Goal: Task Accomplishment & Management: Use online tool/utility

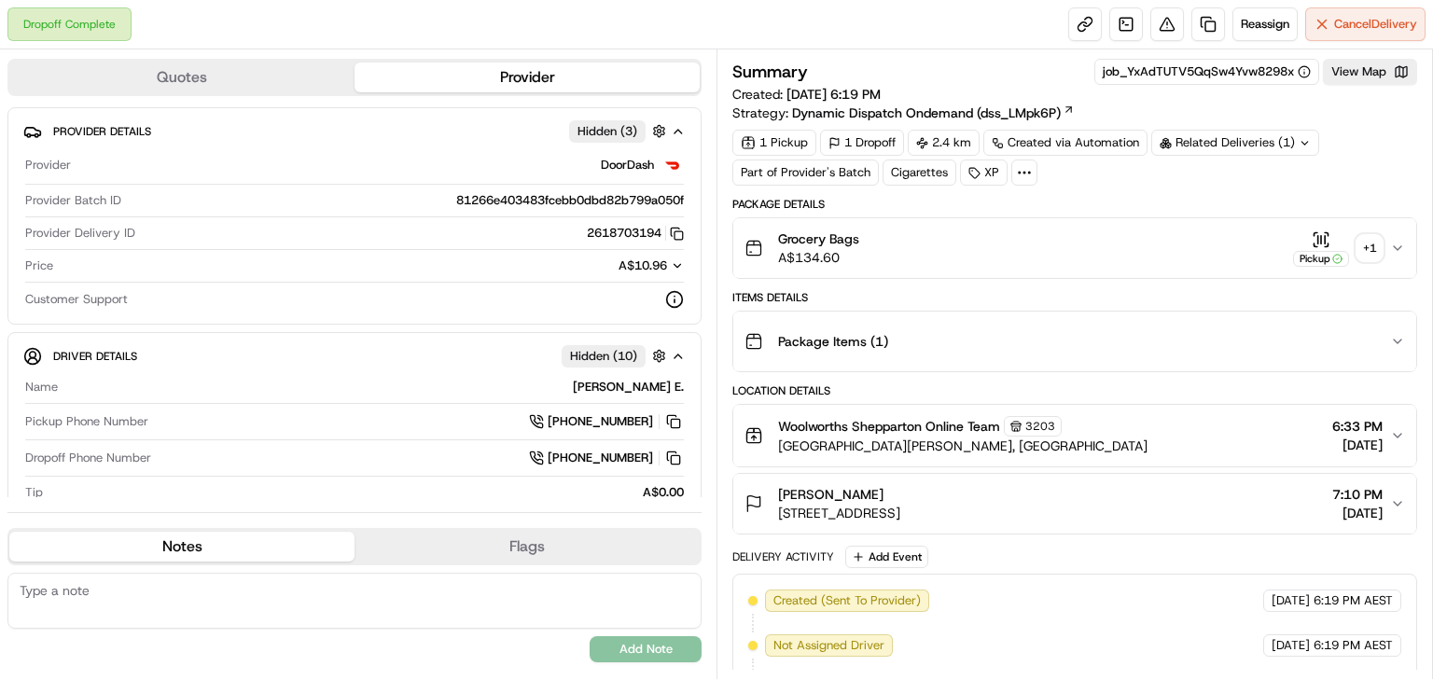
click at [1381, 244] on div "Grocery Bags A$134.60 Pickup + 1" at bounding box center [1068, 248] width 646 height 37
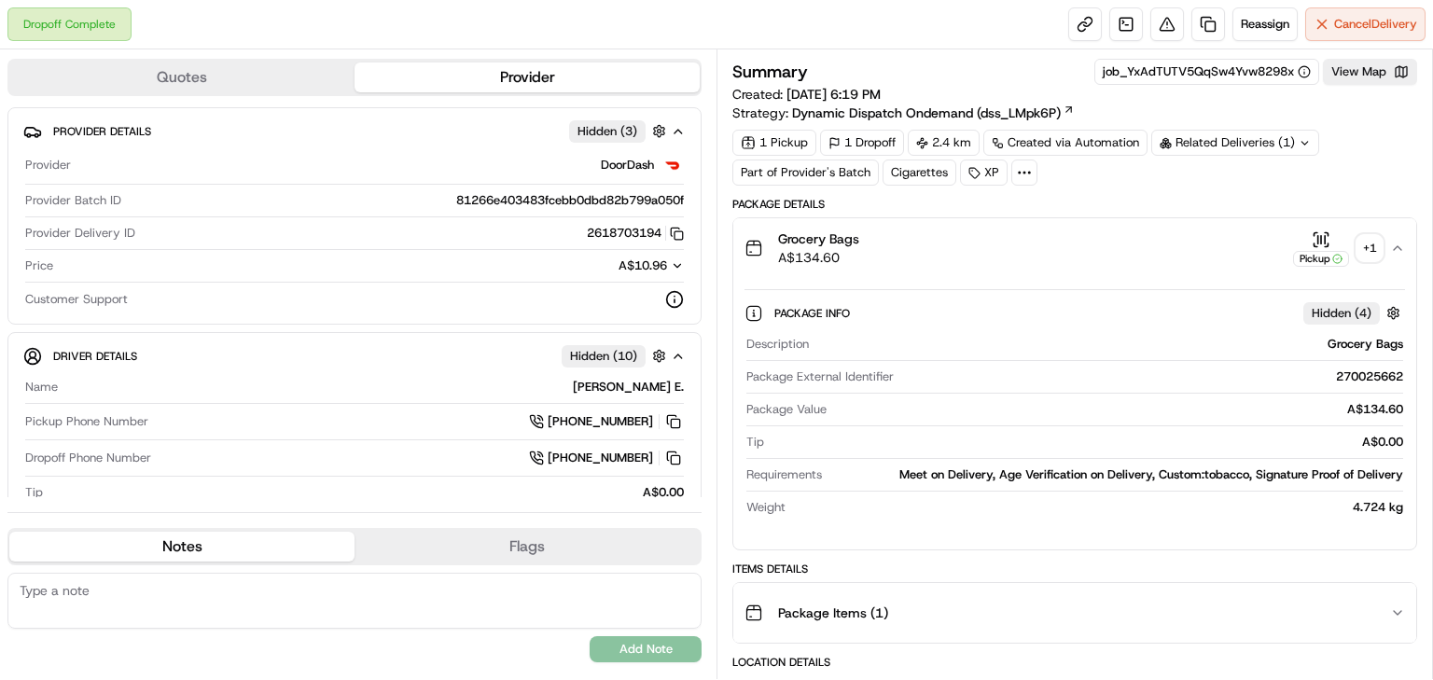
click at [1375, 254] on div "+ 1" at bounding box center [1370, 248] width 26 height 26
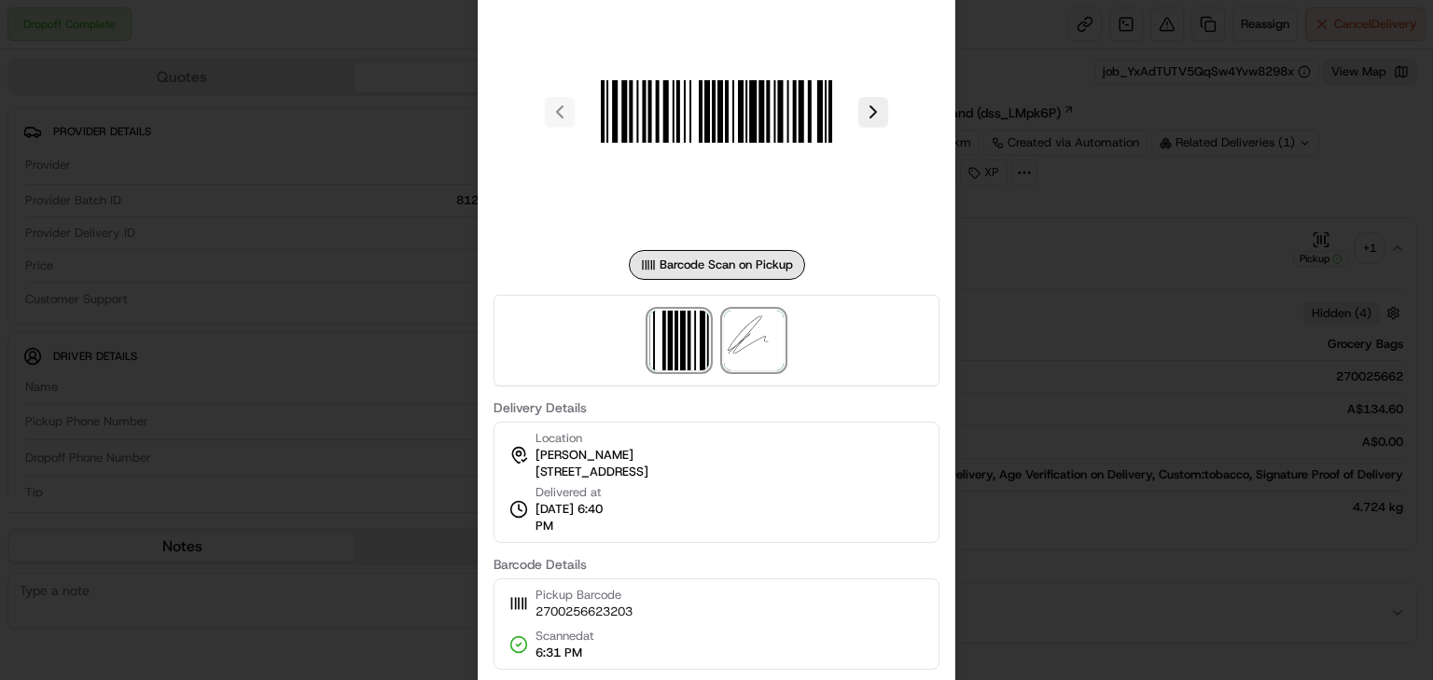
click at [756, 343] on img at bounding box center [754, 341] width 60 height 60
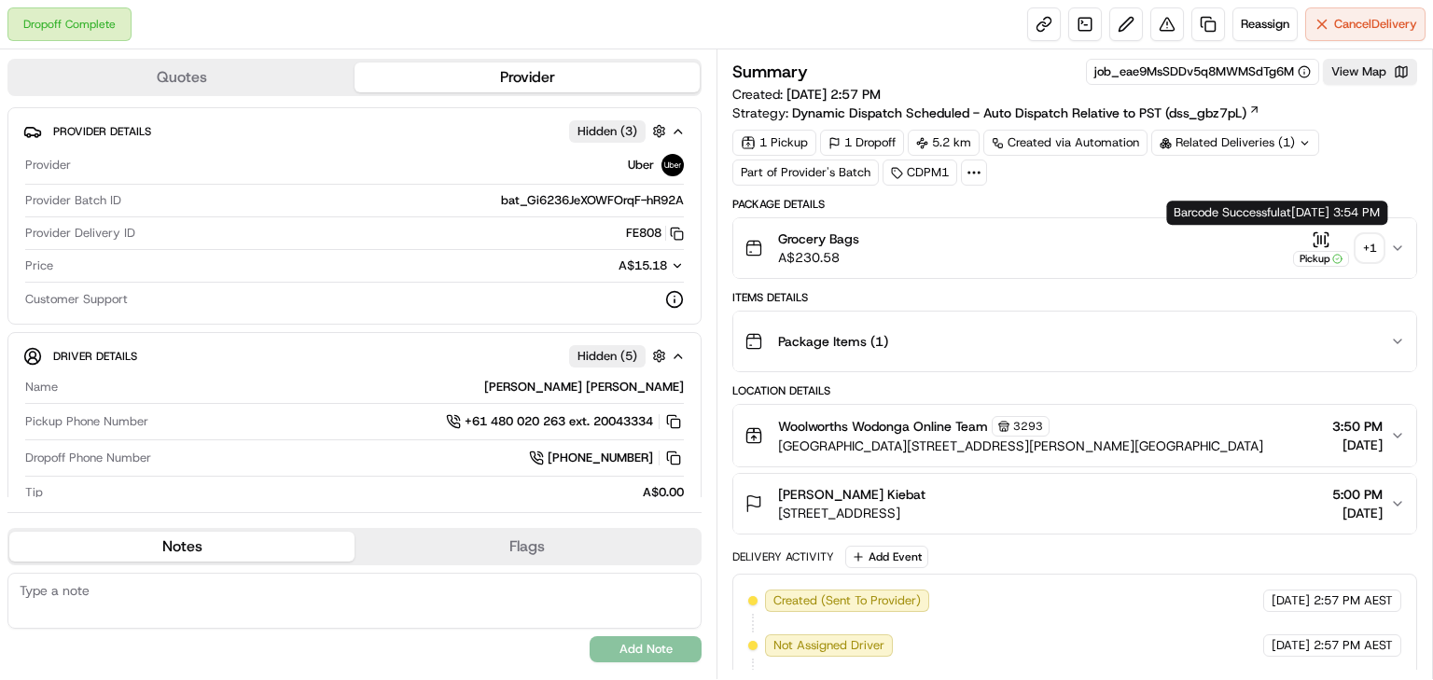
click at [1384, 250] on div "Grocery Bags A$230.58 Pickup + 1" at bounding box center [1068, 248] width 646 height 37
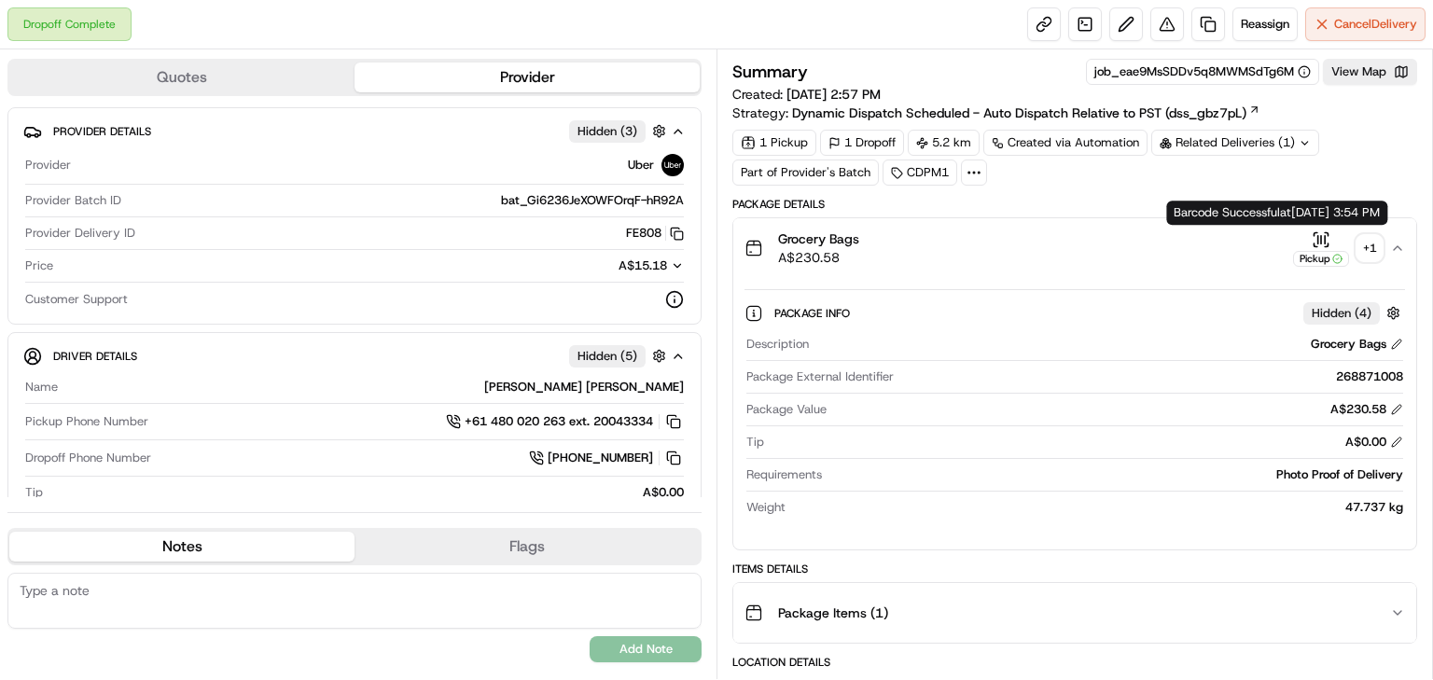
click at [1374, 246] on div "+ 1" at bounding box center [1370, 248] width 26 height 26
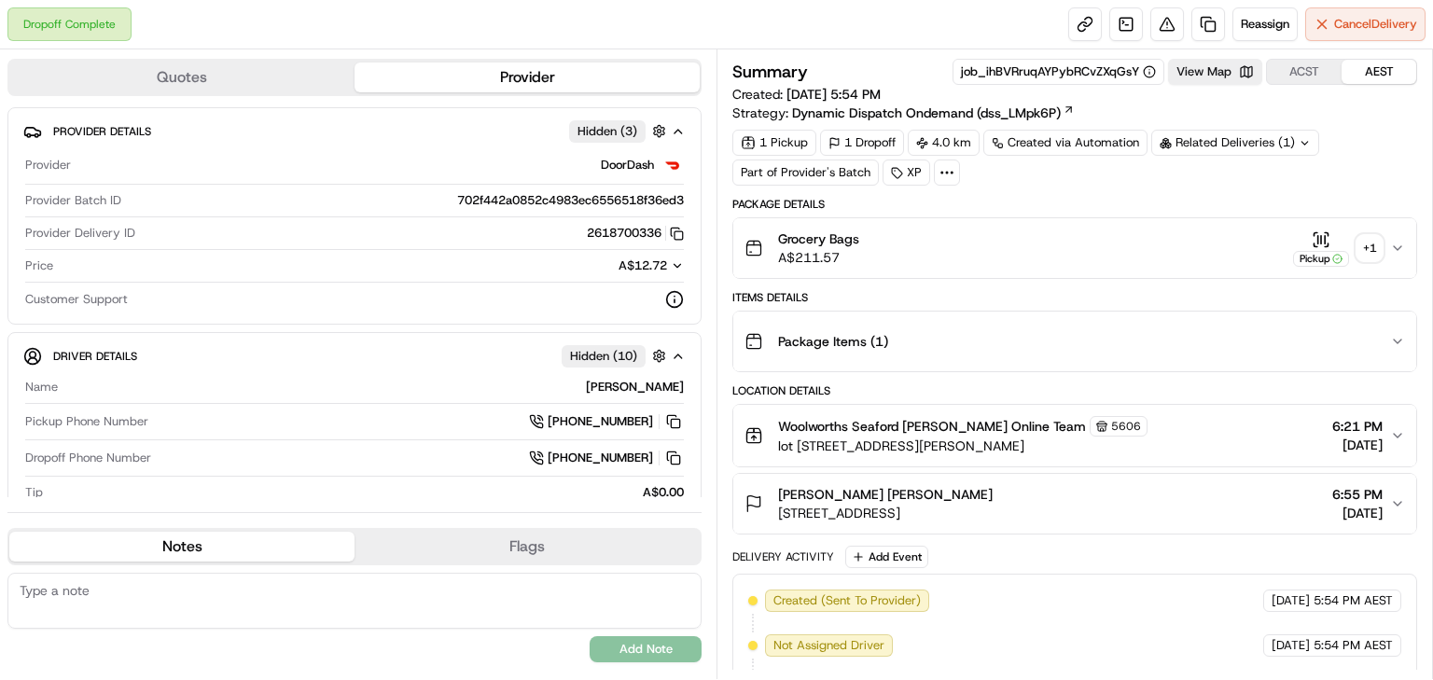
click at [1377, 244] on div "+ 1" at bounding box center [1370, 248] width 26 height 26
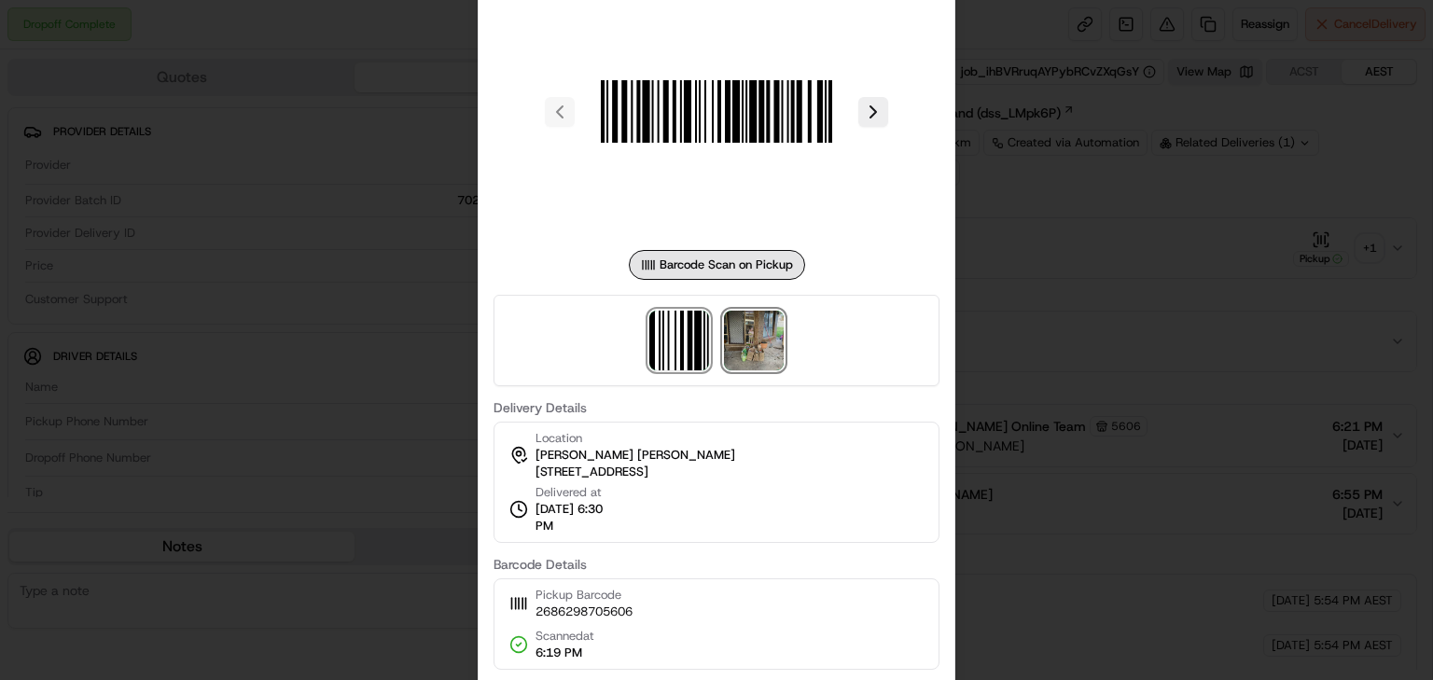
click at [769, 338] on img at bounding box center [754, 341] width 60 height 60
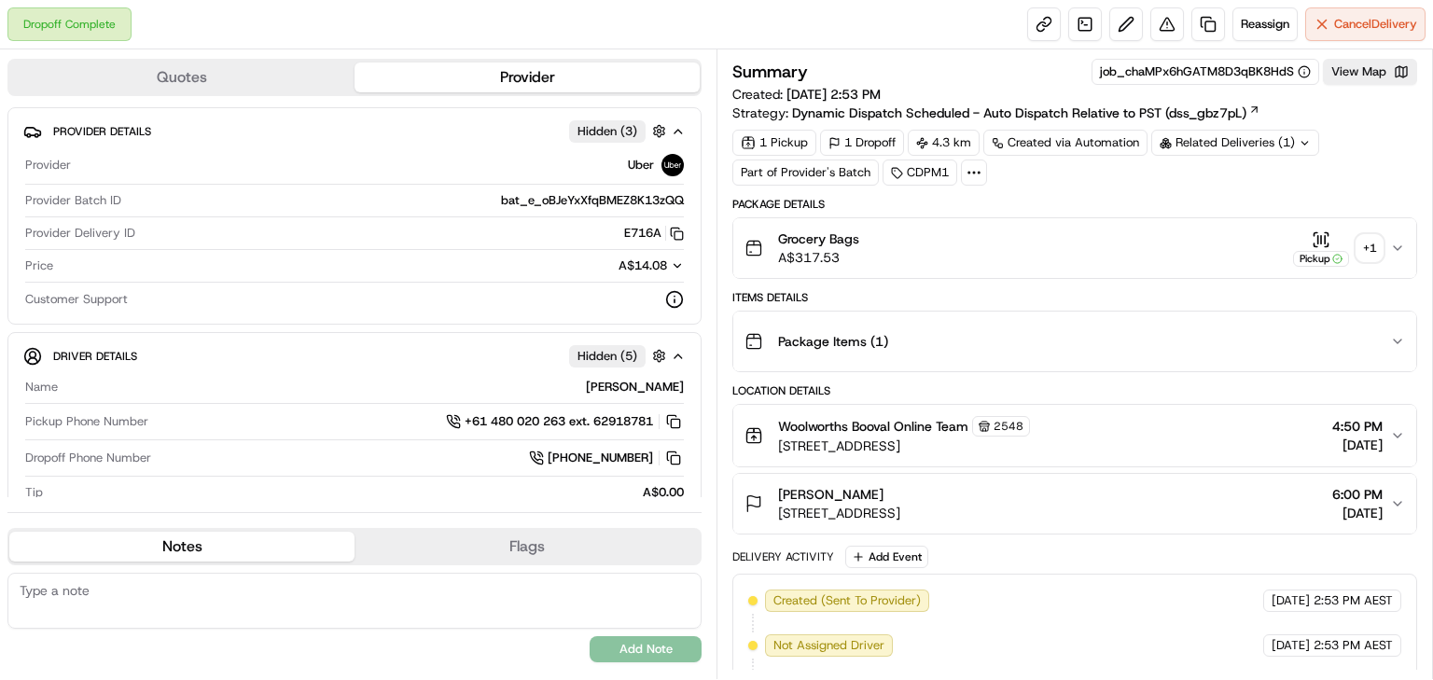
click at [1366, 255] on div "+ 1" at bounding box center [1370, 248] width 26 height 26
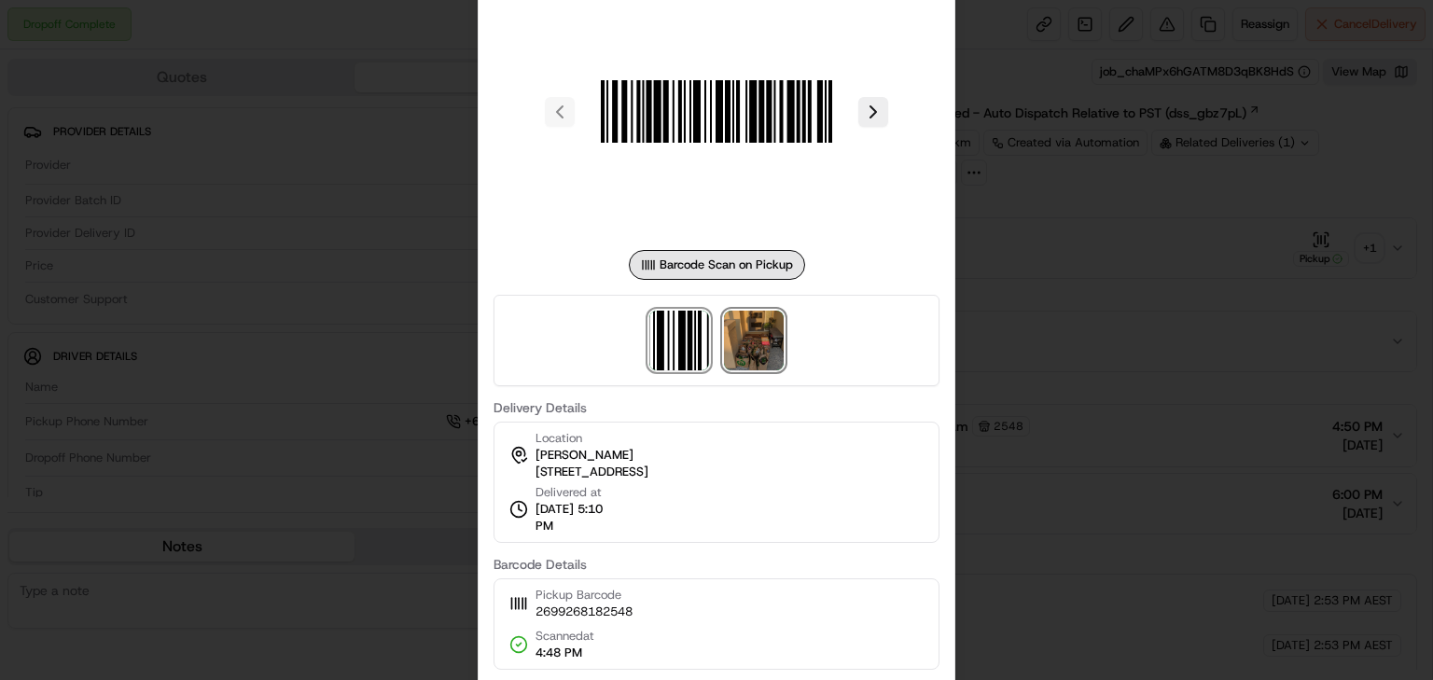
click at [769, 311] on img at bounding box center [754, 341] width 60 height 60
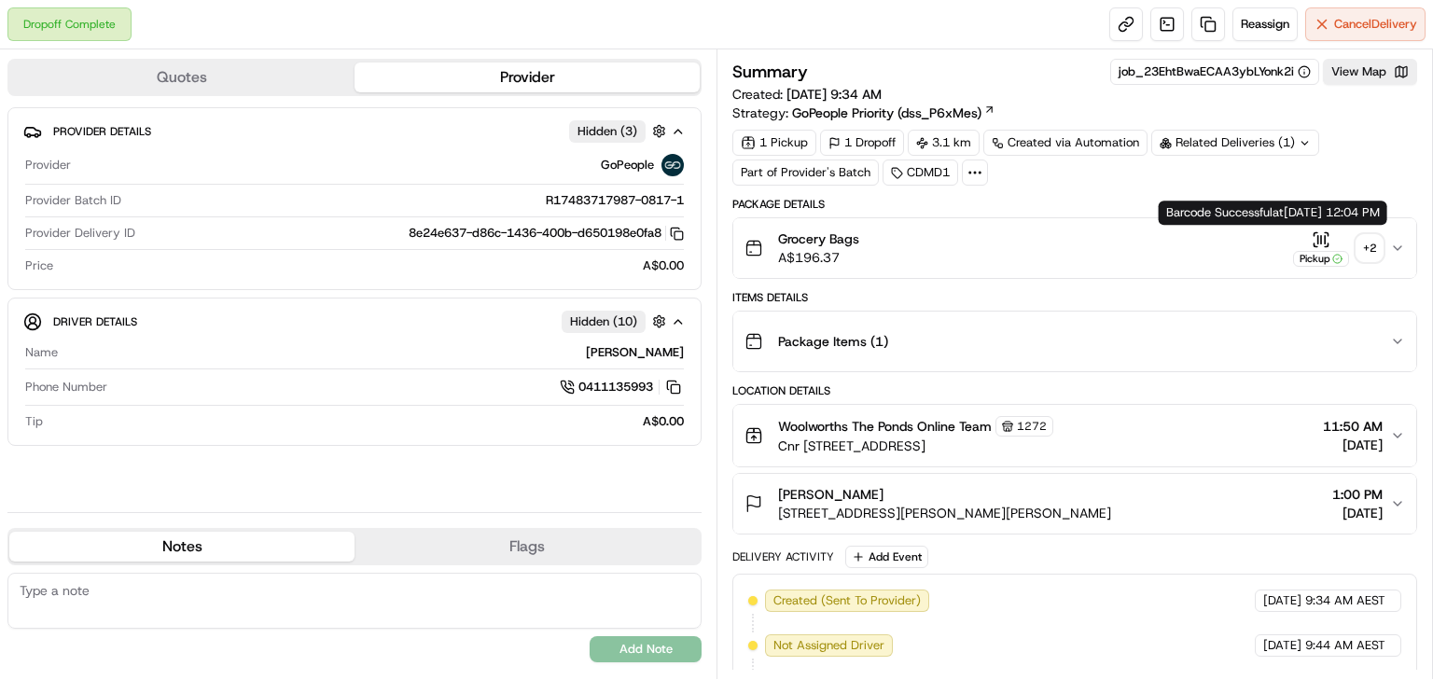
click at [1359, 242] on div "+ 2" at bounding box center [1370, 248] width 26 height 26
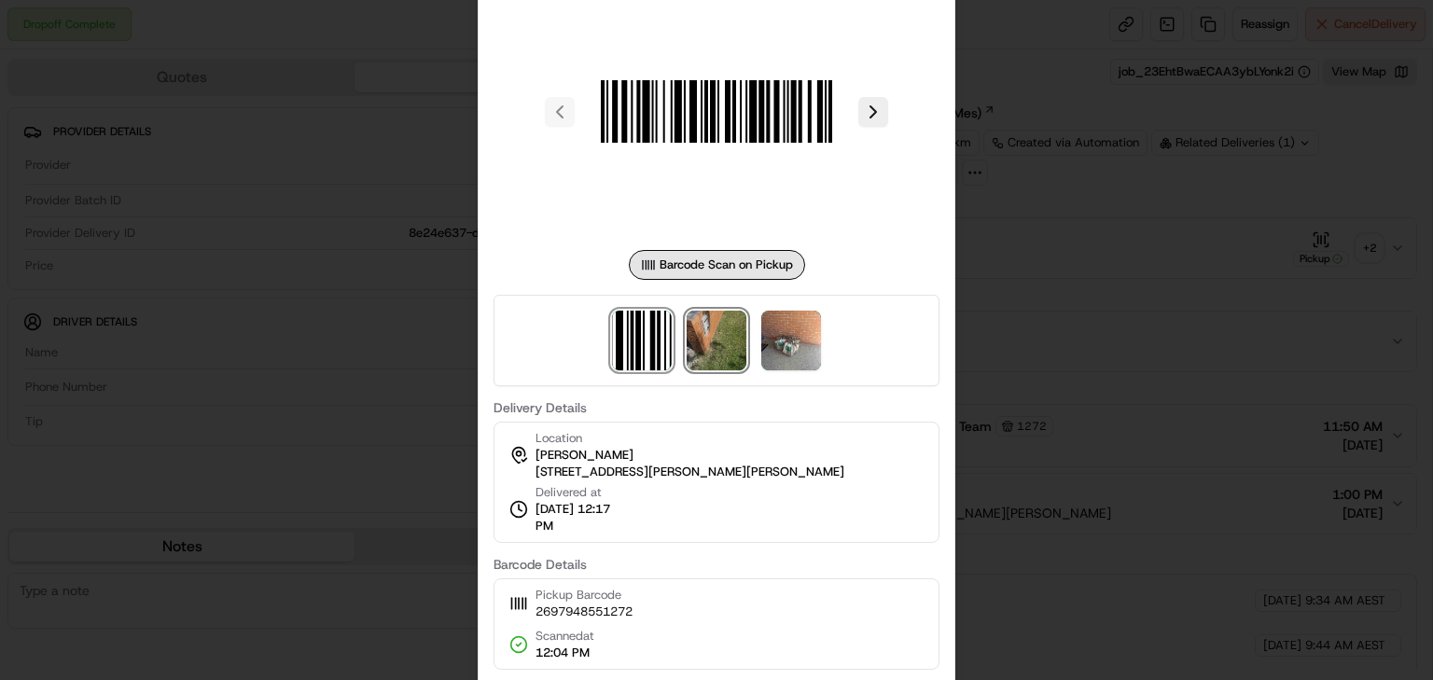
click at [720, 351] on img at bounding box center [717, 341] width 60 height 60
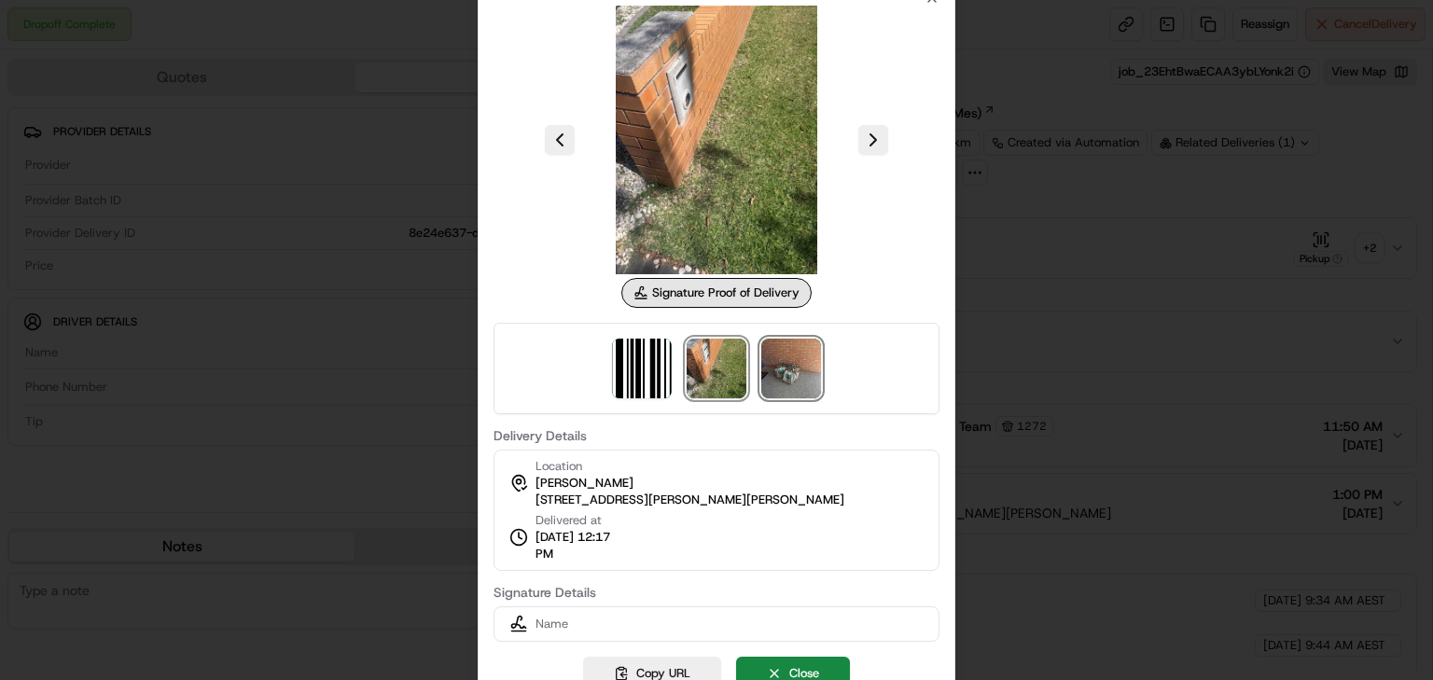
click at [802, 369] on img at bounding box center [791, 369] width 60 height 60
